Goal: Task Accomplishment & Management: Use online tool/utility

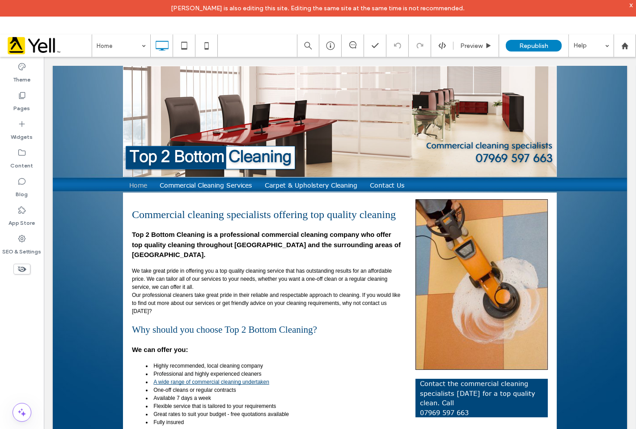
click at [596, 410] on div "**********" at bounding box center [339, 329] width 574 height 275
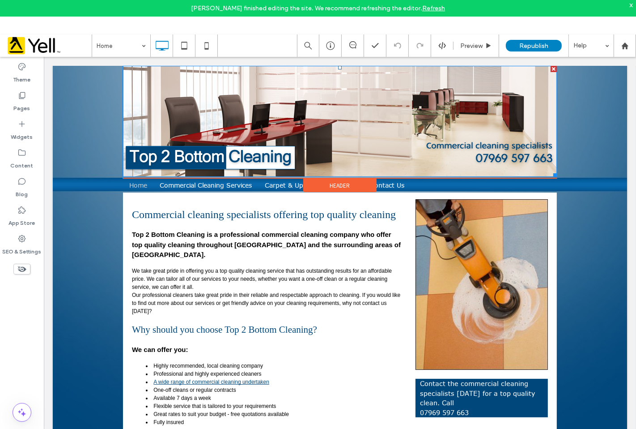
click at [533, 161] on img at bounding box center [340, 120] width 434 height 111
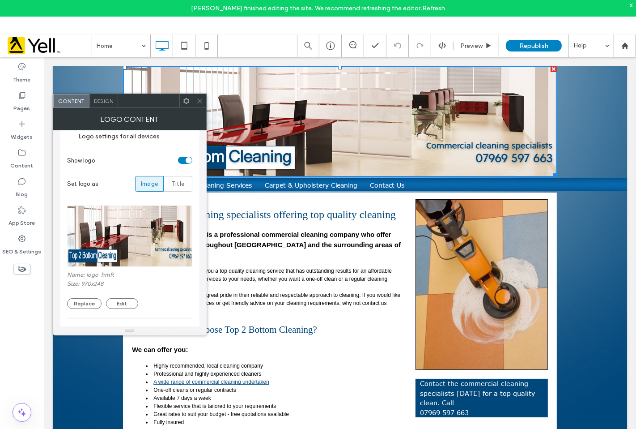
scroll to position [93, 0]
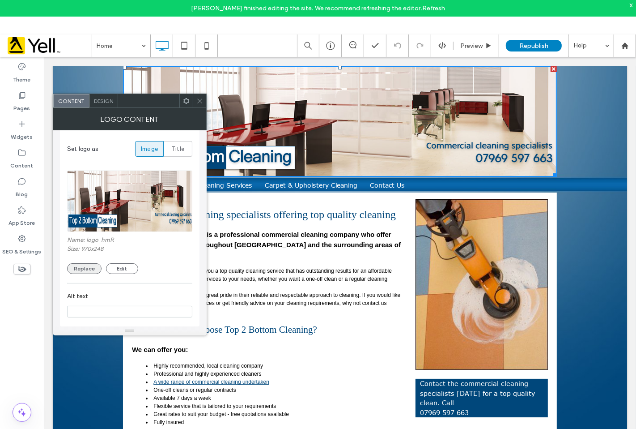
click at [96, 268] on button "Replace" at bounding box center [84, 268] width 34 height 11
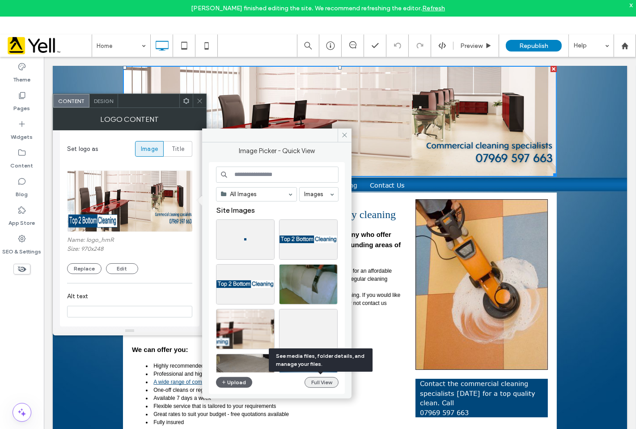
click at [332, 385] on button "Full View" at bounding box center [322, 382] width 34 height 11
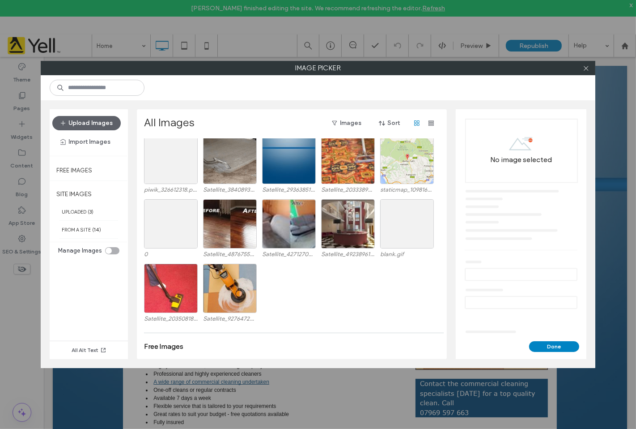
scroll to position [2, 0]
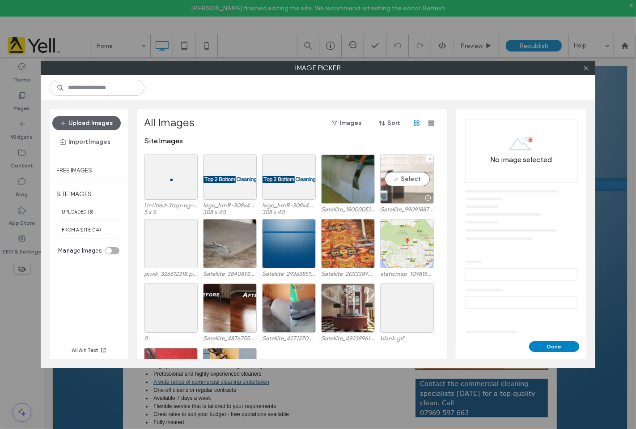
click at [419, 191] on div "Select" at bounding box center [407, 178] width 54 height 49
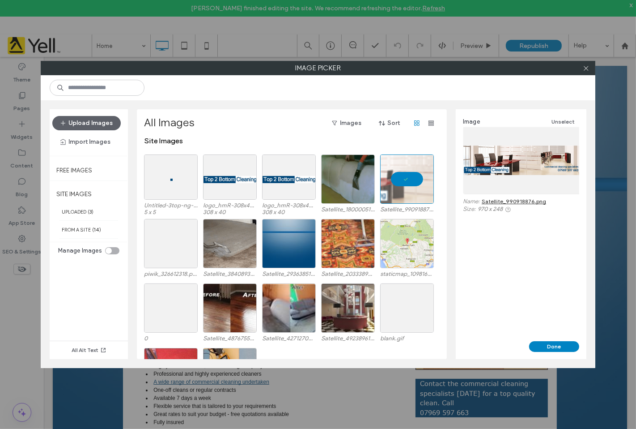
click at [523, 202] on link "Satellite_990918876.png" at bounding box center [514, 201] width 64 height 7
click at [585, 68] on use at bounding box center [586, 68] width 4 height 4
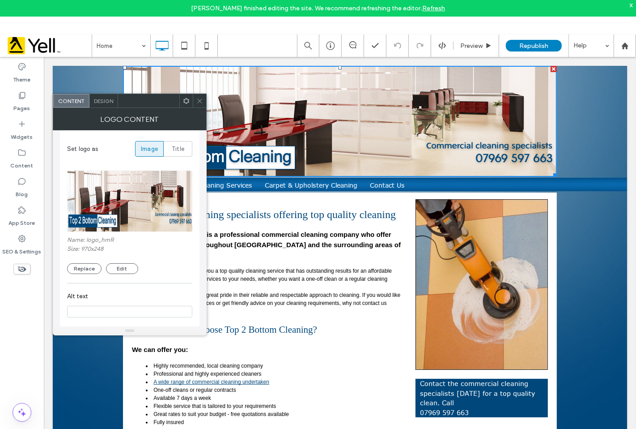
click at [323, 245] on p "Top 2 Bottom Cleaning is a professional commercial cleaning company who offer t…" at bounding box center [267, 244] width 271 height 30
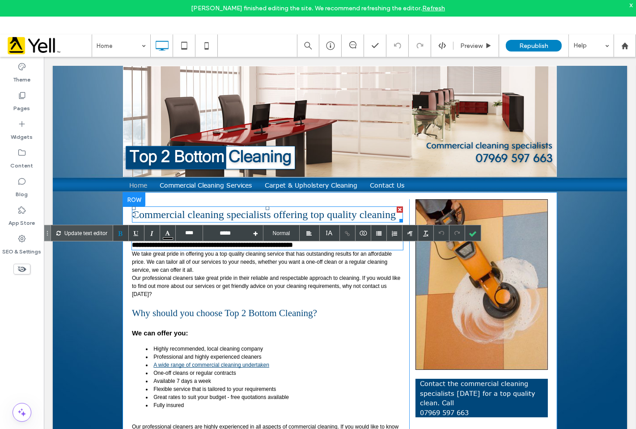
click at [319, 213] on h1 "Commercial cleaning specialists offering top quality cleaning" at bounding box center [267, 214] width 271 height 16
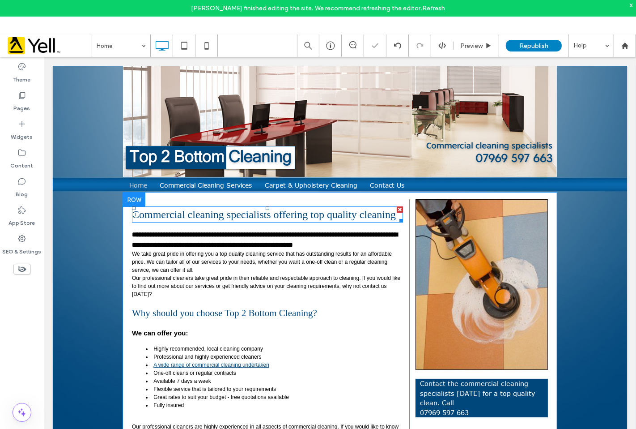
click at [307, 214] on h1 "Commercial cleaning specialists offering top quality cleaning" at bounding box center [267, 214] width 271 height 16
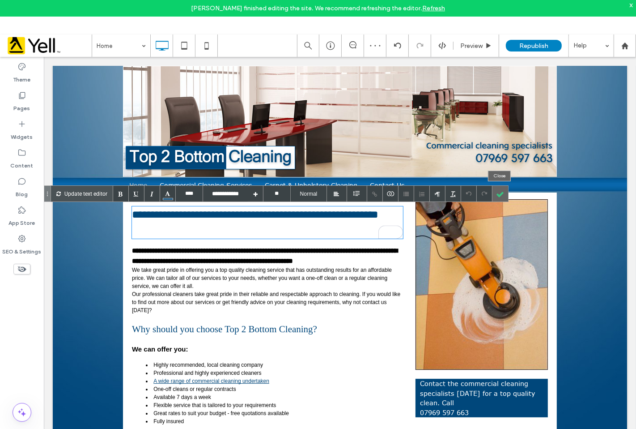
click at [498, 189] on div at bounding box center [501, 194] width 16 height 16
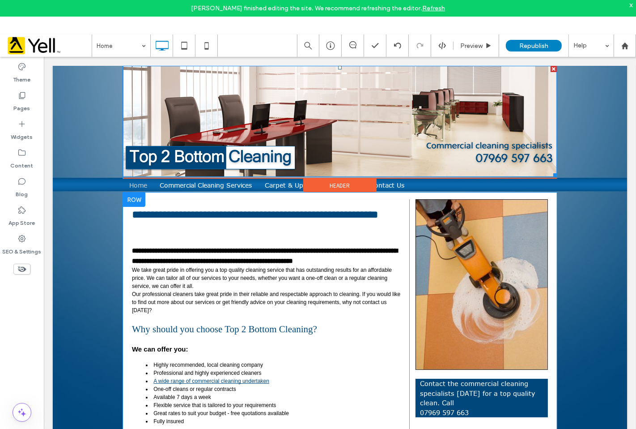
click at [374, 102] on img at bounding box center [340, 120] width 434 height 111
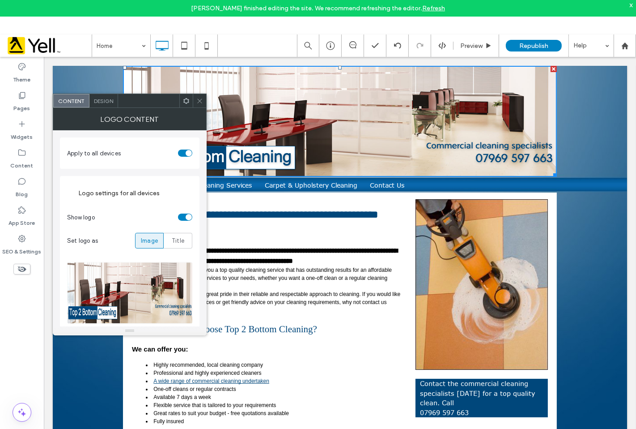
scroll to position [93, 0]
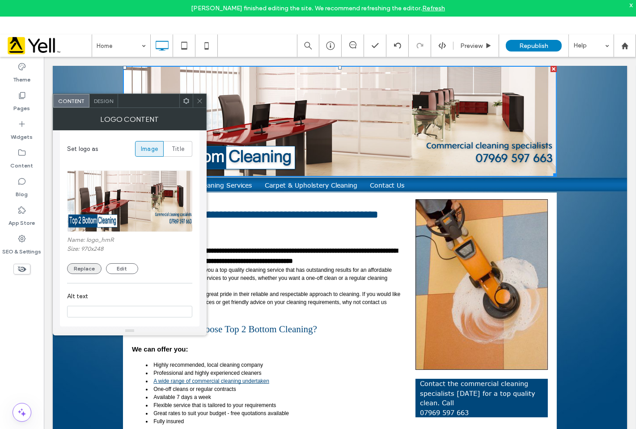
click at [90, 268] on button "Replace" at bounding box center [84, 268] width 34 height 11
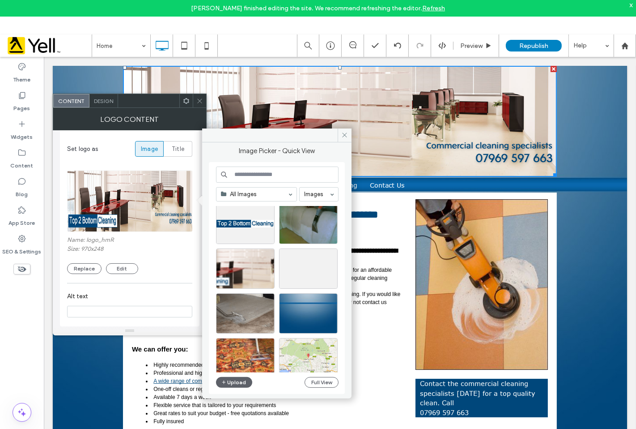
scroll to position [149, 0]
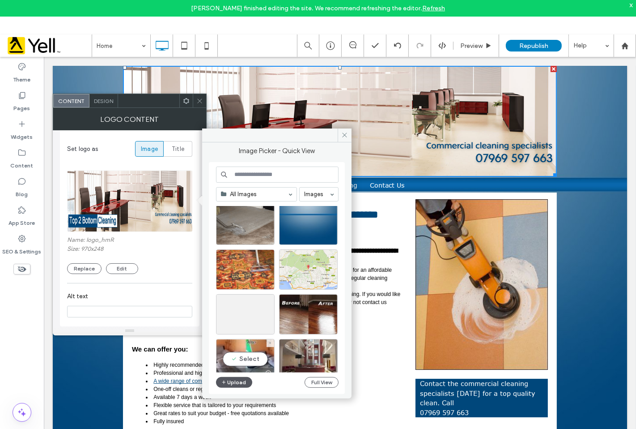
click at [241, 377] on button "Upload" at bounding box center [234, 382] width 37 height 11
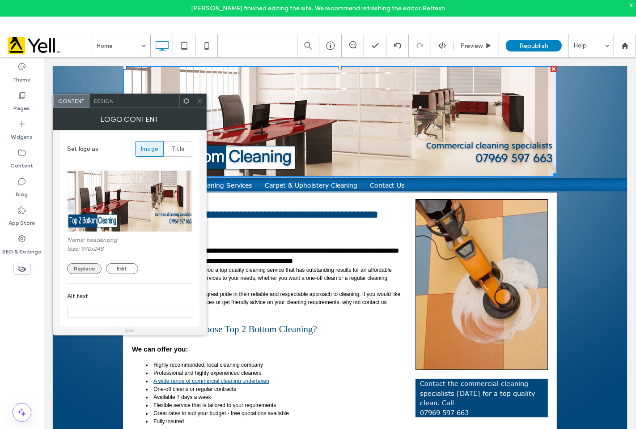
click at [88, 271] on button "Replace" at bounding box center [84, 268] width 34 height 11
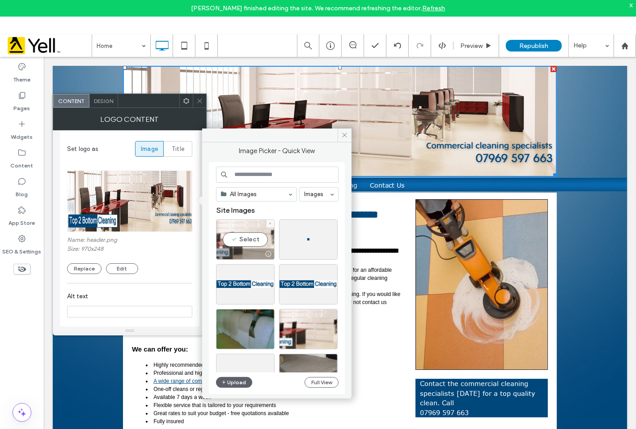
click at [248, 232] on div "Select" at bounding box center [245, 239] width 59 height 40
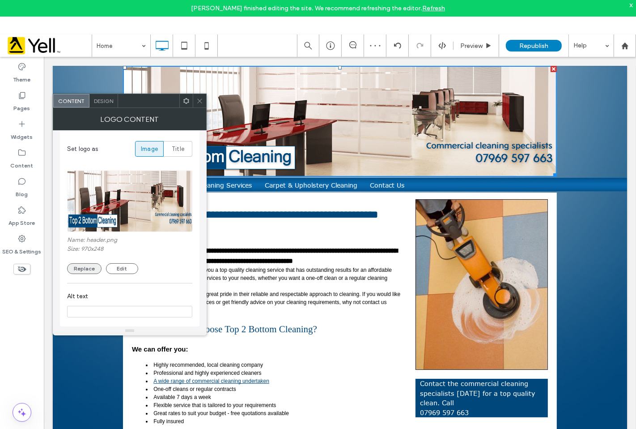
click at [85, 270] on button "Replace" at bounding box center [84, 268] width 34 height 11
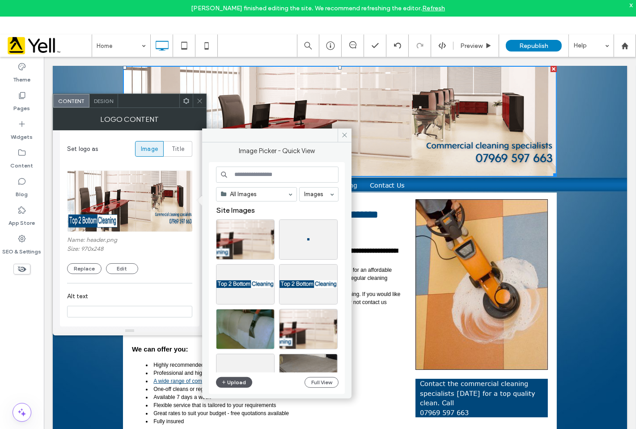
click at [242, 386] on button "Upload" at bounding box center [234, 382] width 37 height 11
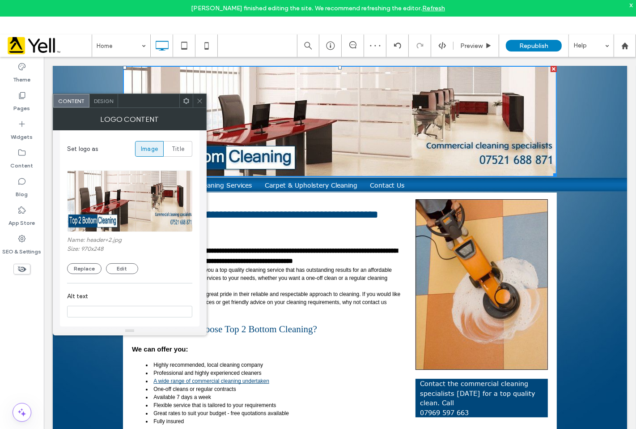
click at [199, 104] on span at bounding box center [199, 100] width 7 height 13
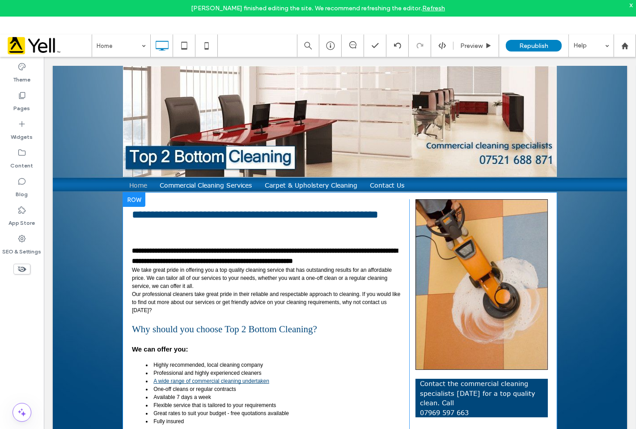
click at [446, 417] on div "Contact the commercial cleaning specialists today for a top quality clean. Call…" at bounding box center [481, 397] width 123 height 38
type input "****"
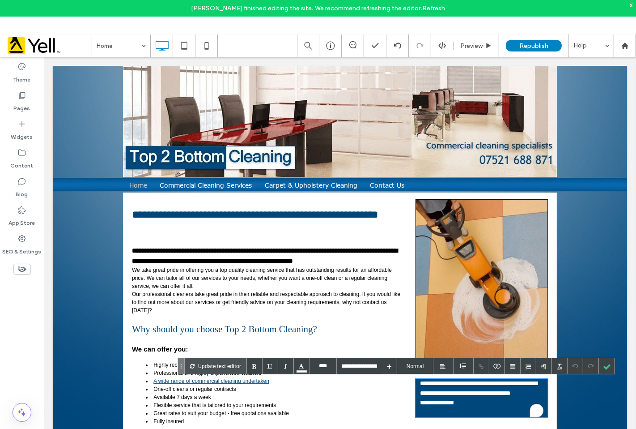
click at [448, 414] on div "**********" at bounding box center [481, 397] width 123 height 38
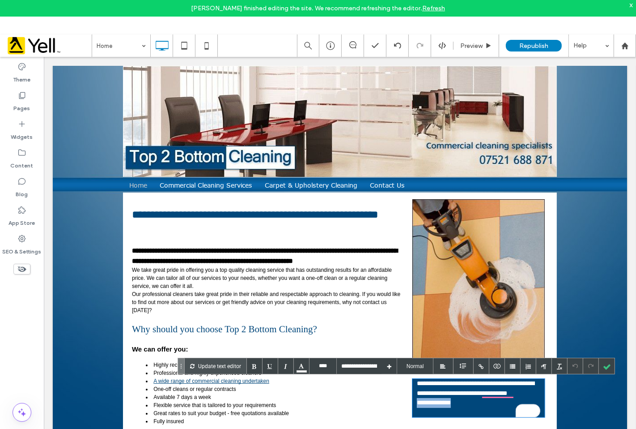
drag, startPoint x: 463, startPoint y: 414, endPoint x: 416, endPoint y: 411, distance: 47.5
click at [417, 411] on div "**********" at bounding box center [478, 397] width 123 height 38
click at [609, 370] on div at bounding box center [607, 366] width 16 height 16
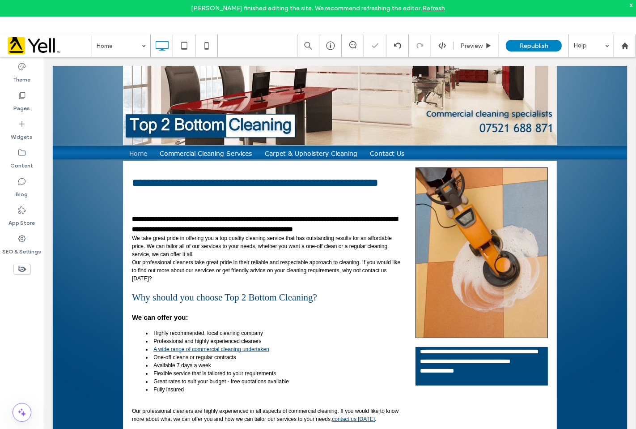
scroll to position [47, 0]
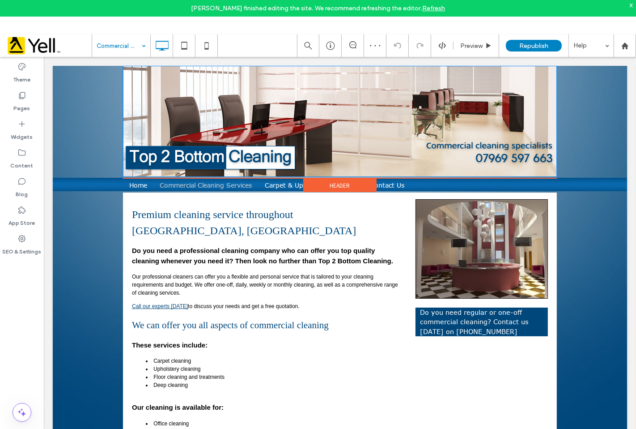
click at [328, 116] on img at bounding box center [340, 120] width 434 height 111
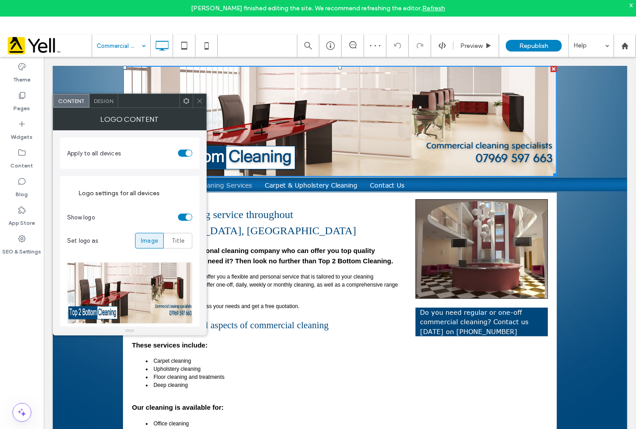
scroll to position [93, 0]
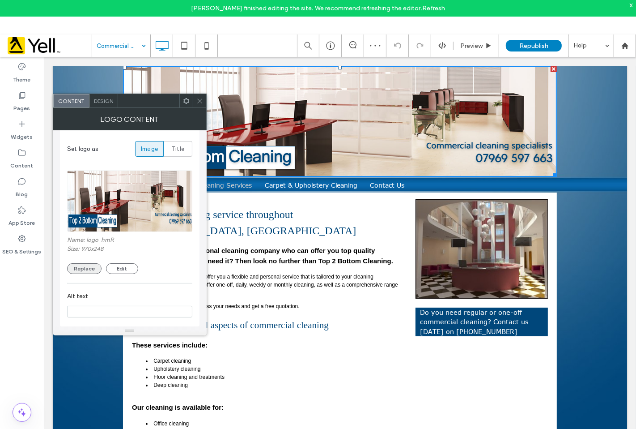
click at [95, 264] on button "Replace" at bounding box center [84, 268] width 34 height 11
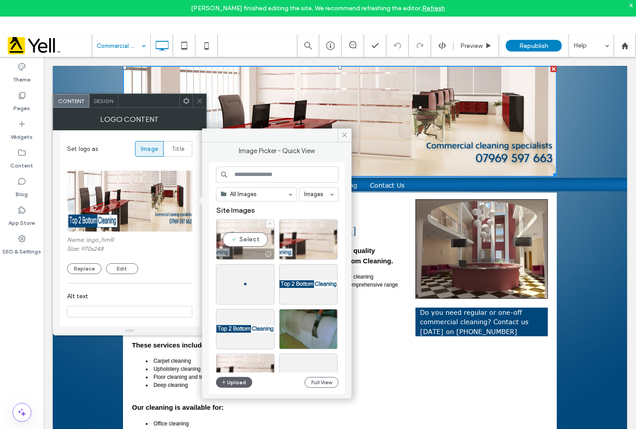
click at [238, 234] on div "Select" at bounding box center [245, 239] width 59 height 40
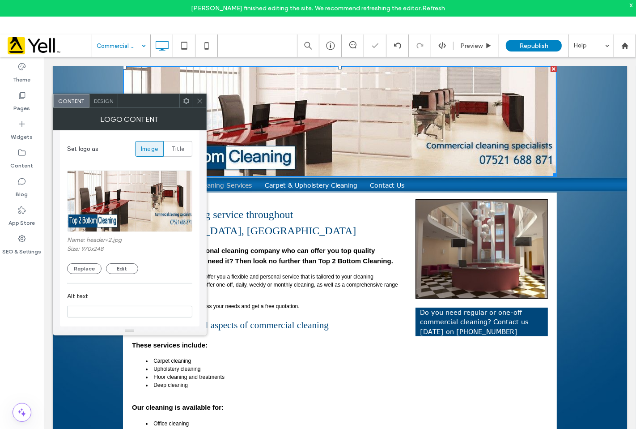
click at [199, 105] on span at bounding box center [199, 100] width 7 height 13
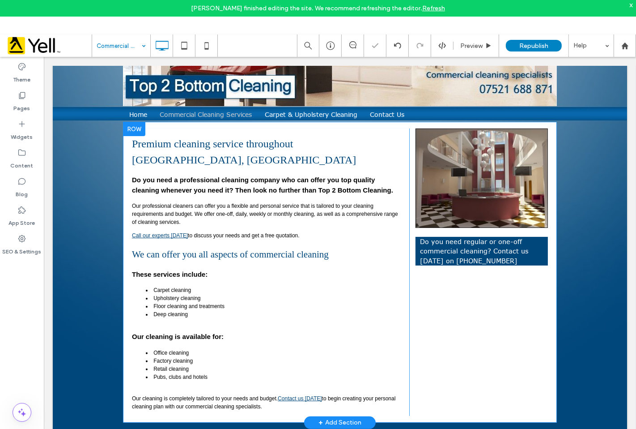
scroll to position [73, 0]
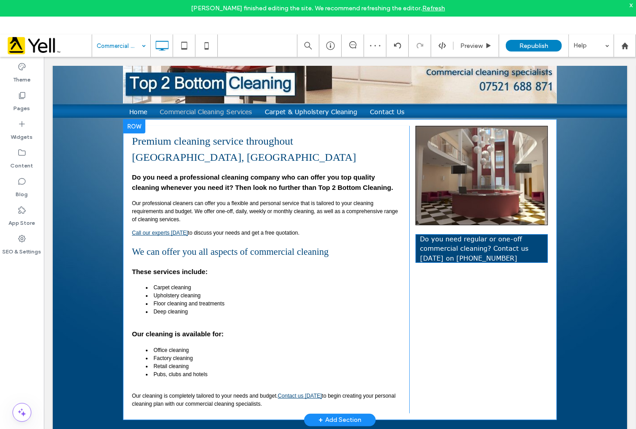
click at [453, 261] on p "Do you need regular or one-off commercial cleaning? Contact us today on 07521 6…" at bounding box center [481, 248] width 123 height 29
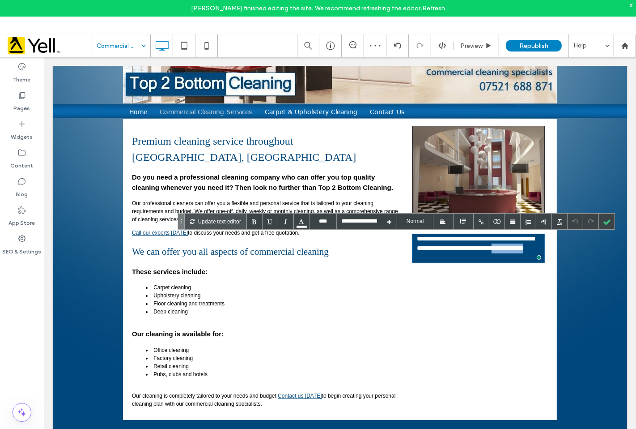
drag, startPoint x: 459, startPoint y: 259, endPoint x: 416, endPoint y: 258, distance: 42.5
click at [417, 258] on p "**********" at bounding box center [478, 248] width 123 height 29
click at [605, 220] on div at bounding box center [607, 221] width 16 height 16
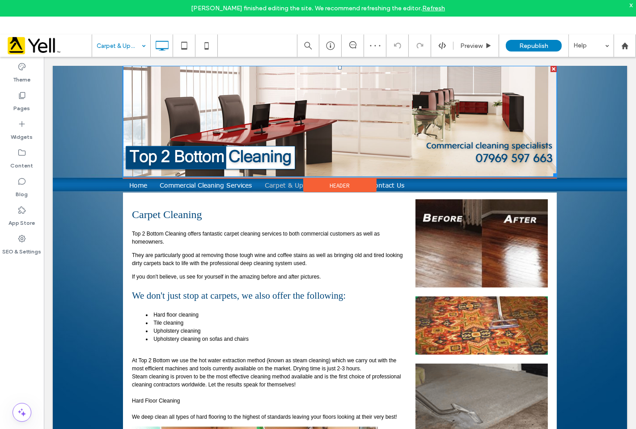
click at [476, 158] on img at bounding box center [340, 120] width 434 height 111
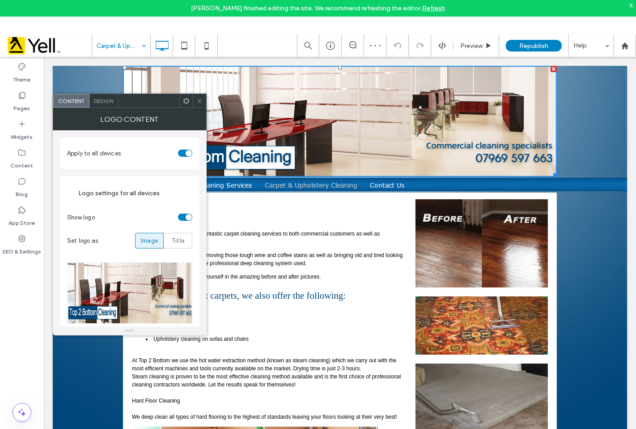
scroll to position [50, 0]
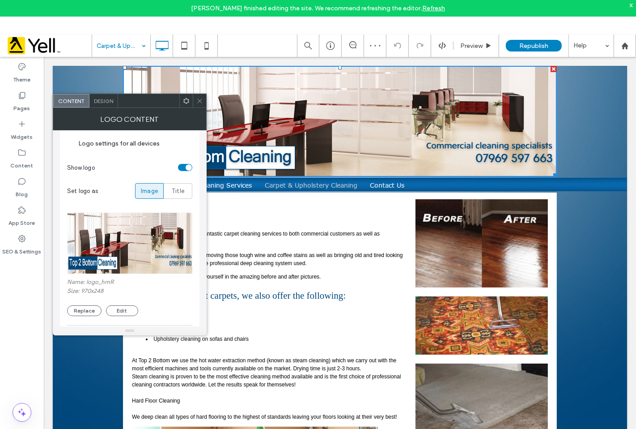
click at [91, 304] on div "Name: logo_hmR Size: 970x248 Replace Edit" at bounding box center [129, 297] width 125 height 38
click at [91, 305] on button "Replace" at bounding box center [84, 310] width 34 height 11
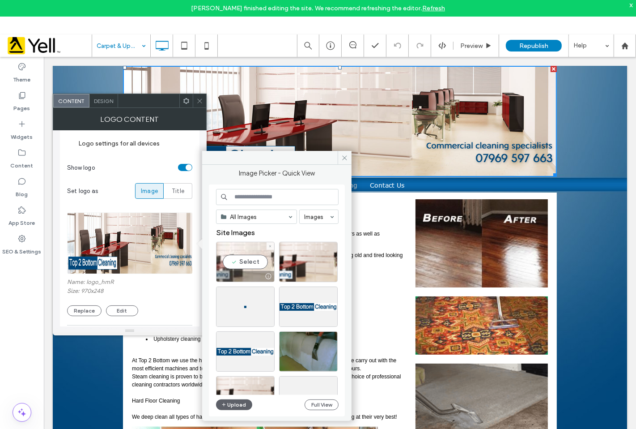
click at [227, 255] on div "Select" at bounding box center [245, 262] width 59 height 40
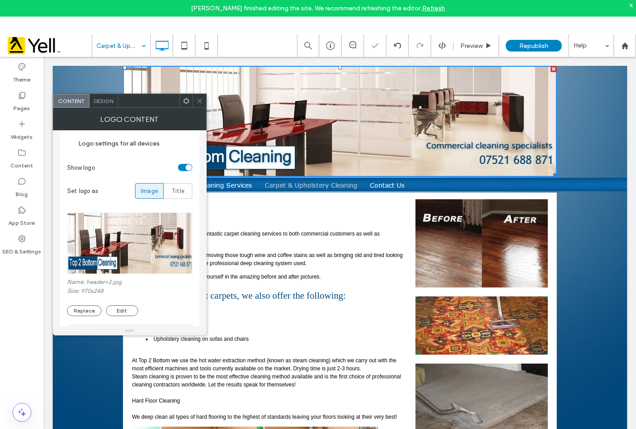
click at [196, 102] on icon at bounding box center [199, 101] width 7 height 7
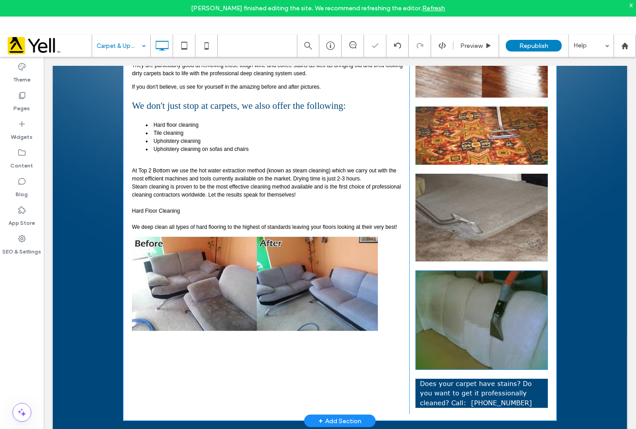
scroll to position [191, 0]
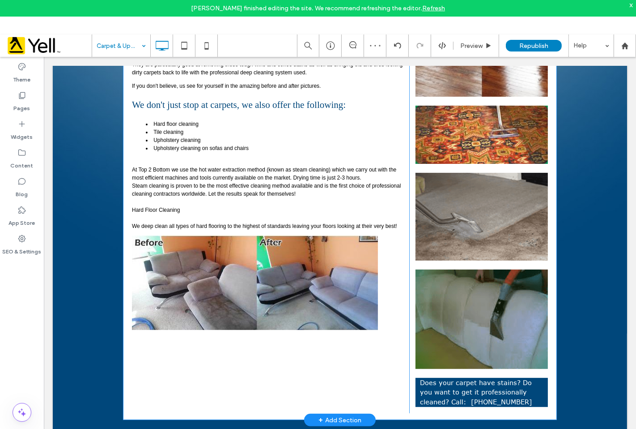
click at [457, 400] on p "Does your carpet have stains? Do you want to get it professionally cleaned? Cal…" at bounding box center [481, 391] width 123 height 29
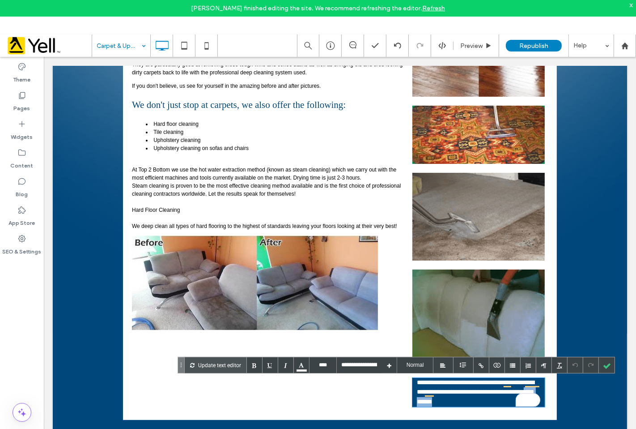
drag, startPoint x: 460, startPoint y: 400, endPoint x: 421, endPoint y: 408, distance: 40.5
click at [421, 408] on div "**********" at bounding box center [478, 210] width 139 height 404
click at [604, 361] on div at bounding box center [607, 365] width 16 height 16
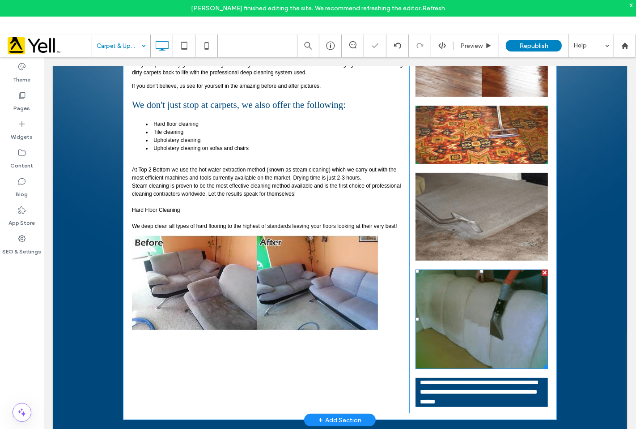
scroll to position [0, 0]
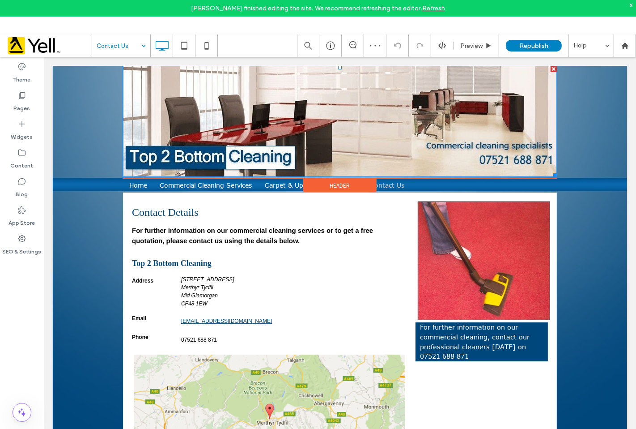
click at [409, 107] on img at bounding box center [340, 120] width 434 height 111
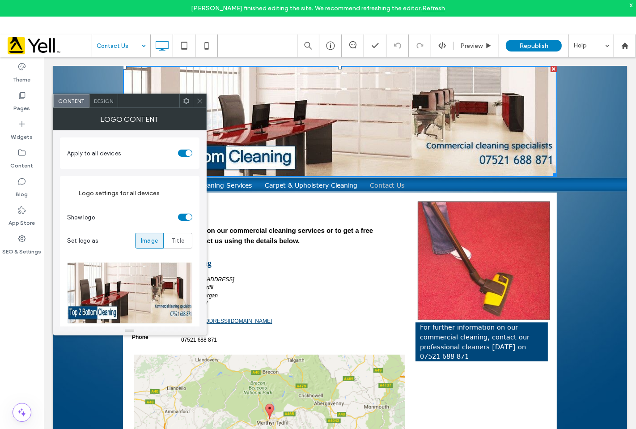
click at [559, 125] on div "**********" at bounding box center [339, 370] width 574 height 611
click at [200, 104] on span at bounding box center [199, 100] width 7 height 13
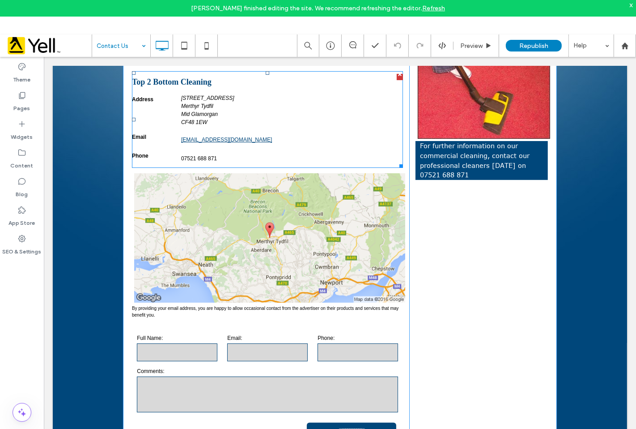
scroll to position [222, 0]
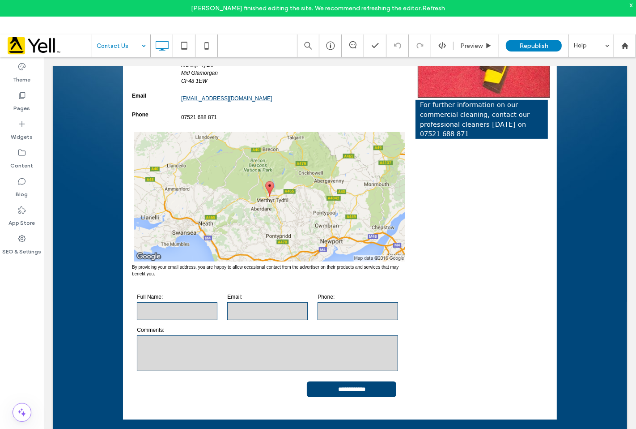
click at [541, 45] on span "Republish" at bounding box center [533, 46] width 29 height 8
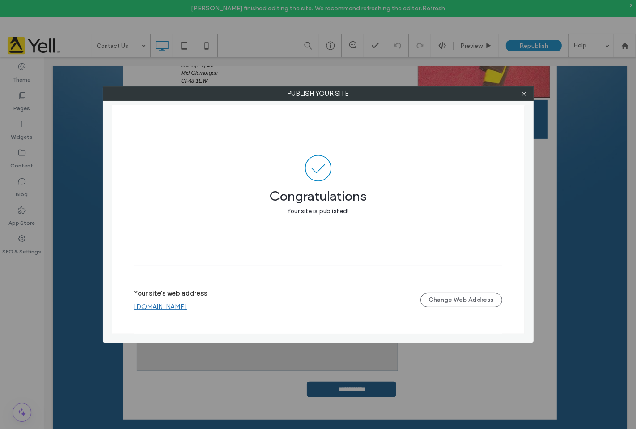
scroll to position [222, 0]
